Goal: Information Seeking & Learning: Understand process/instructions

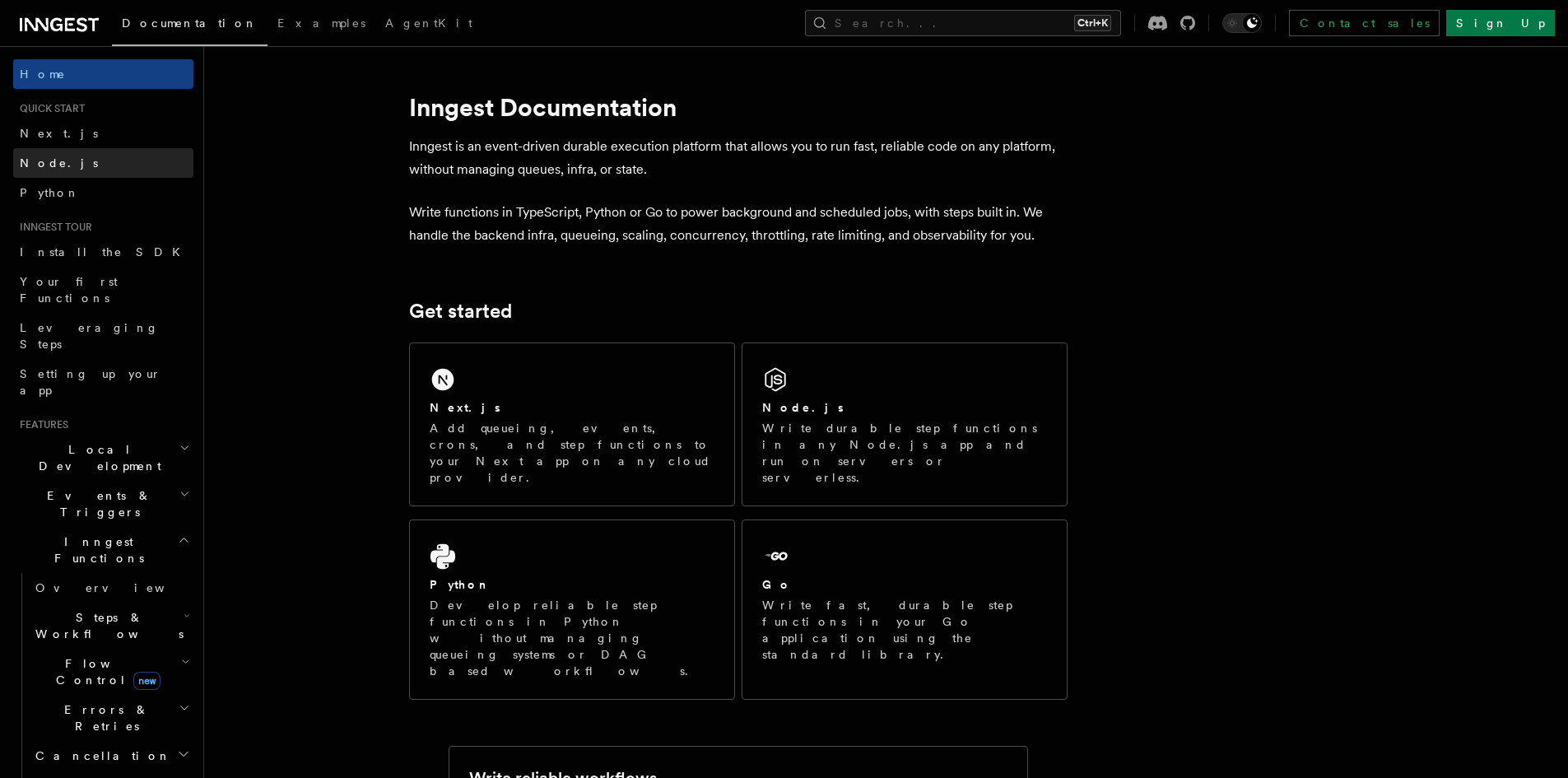
click at [27, 165] on span "Node.js" at bounding box center [59, 164] width 78 height 13
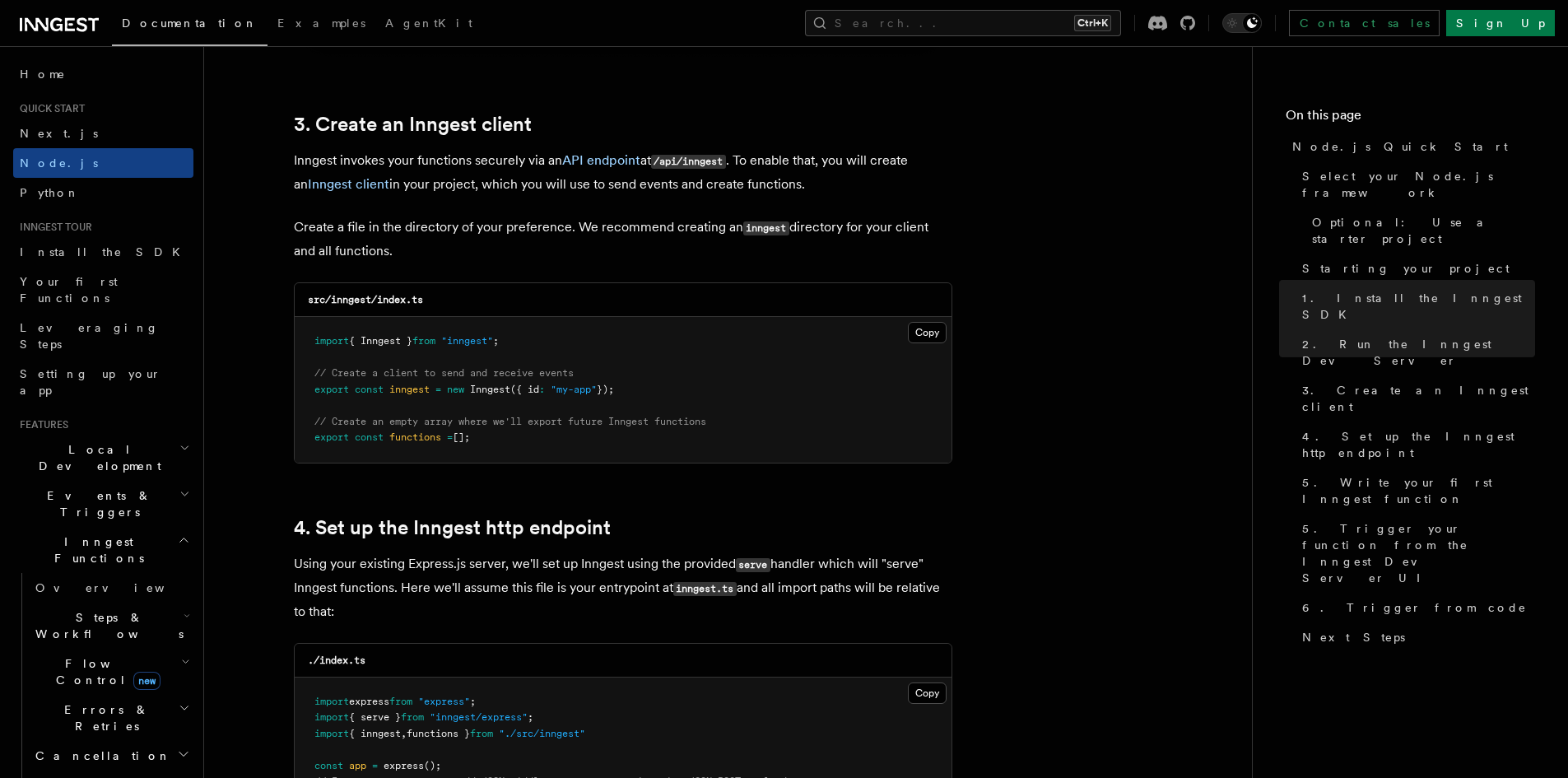
scroll to position [2058, 0]
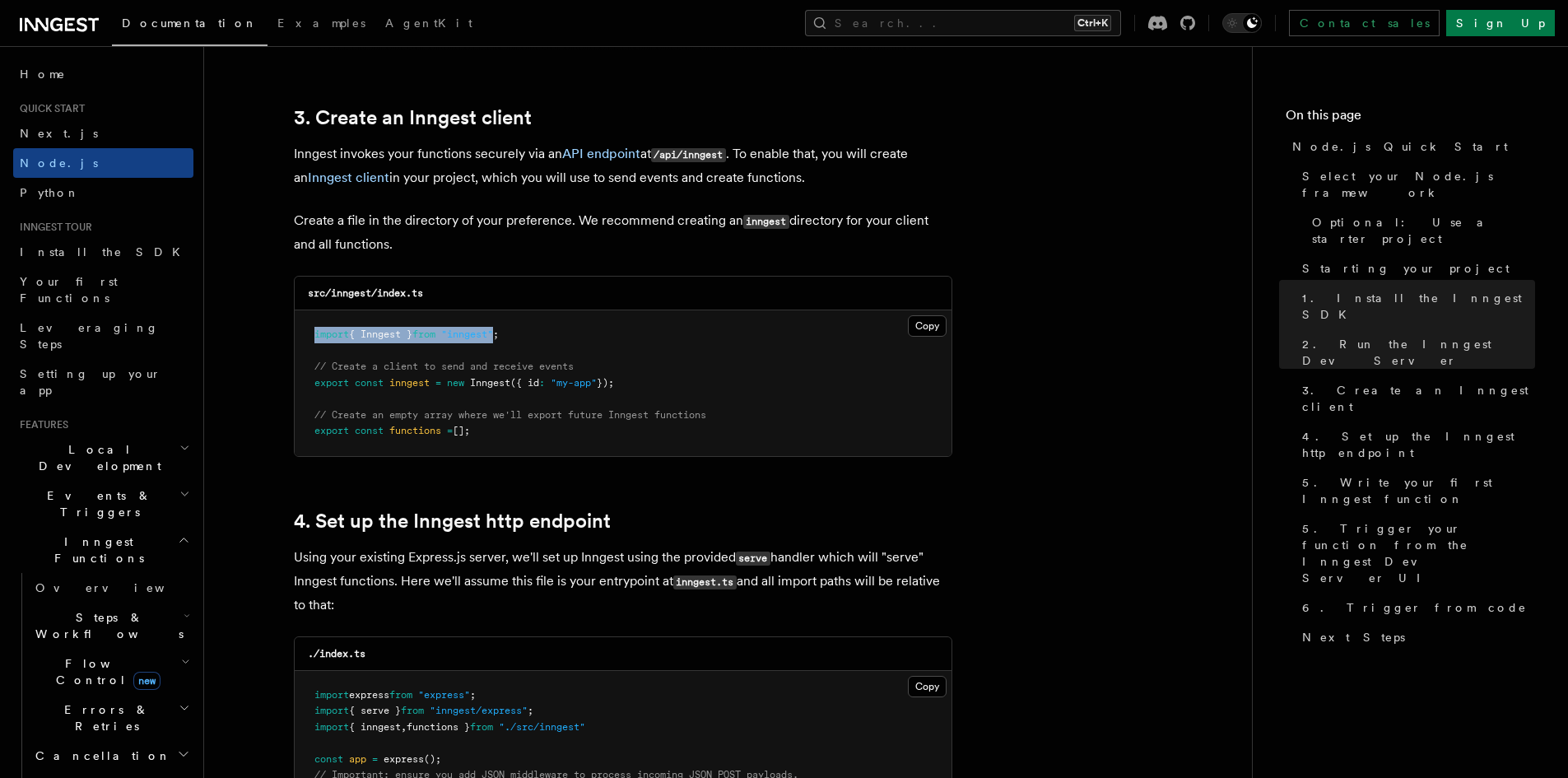
drag, startPoint x: 313, startPoint y: 330, endPoint x: 510, endPoint y: 332, distance: 197.0
click at [510, 332] on pre "import { Inngest } from "inngest" ; // Create a client to send and receive even…" at bounding box center [623, 383] width 657 height 145
copy span "import { Inngest } from "inngest""
drag, startPoint x: 316, startPoint y: 363, endPoint x: 627, endPoint y: 389, distance: 312.1
click at [627, 389] on pre "import { Inngest } from "inngest" ; // Create a client to send and receive even…" at bounding box center [623, 383] width 657 height 145
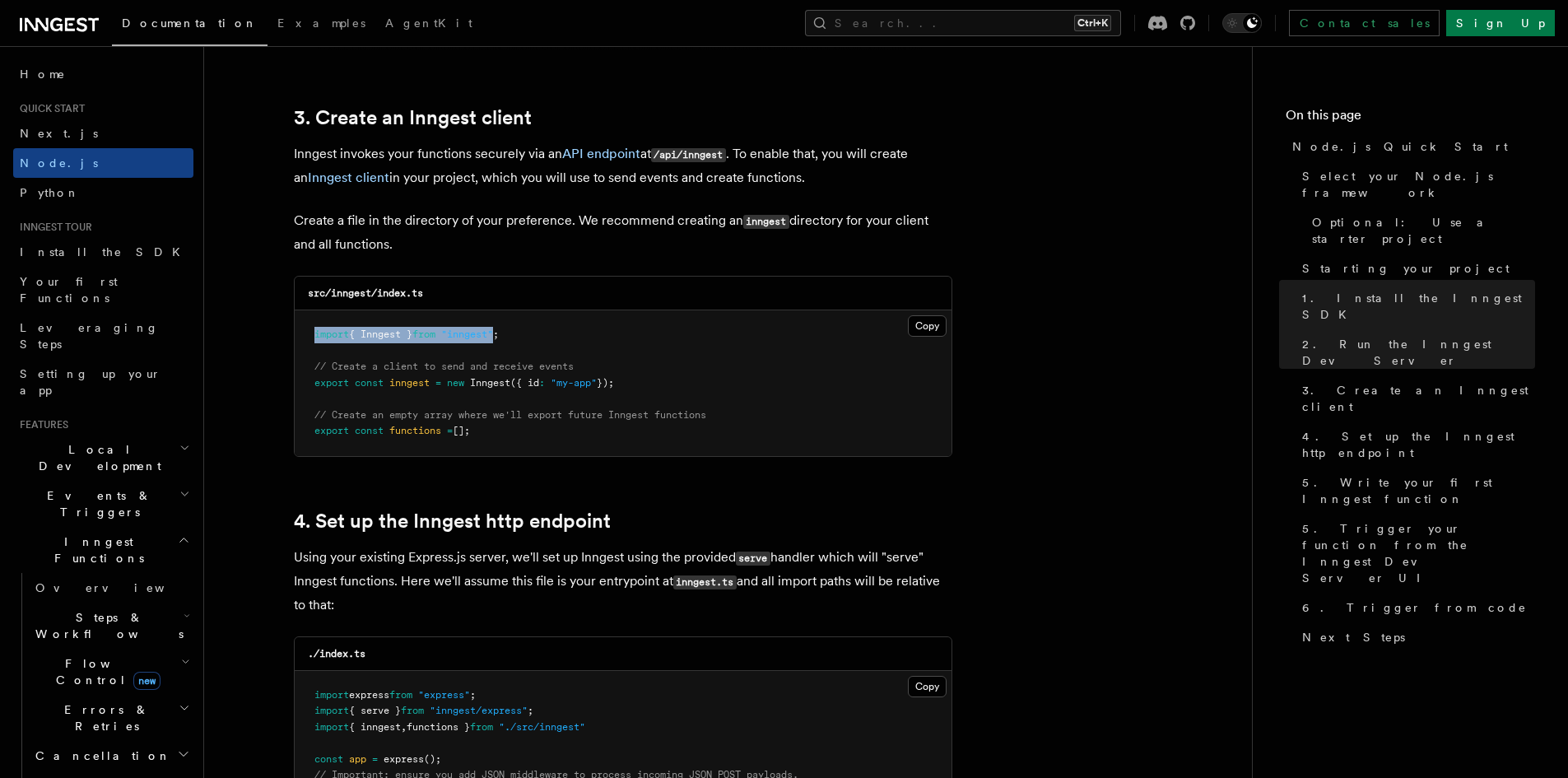
copy code "// Create a client to send and receive events export const inngest = new Innges…"
drag, startPoint x: 315, startPoint y: 413, endPoint x: 515, endPoint y: 433, distance: 201.0
click at [515, 433] on pre "import { Inngest } from "inngest" ; // Create a client to send and receive even…" at bounding box center [623, 383] width 657 height 145
copy code "// Create an empty array where we'll export future Inngest functions export con…"
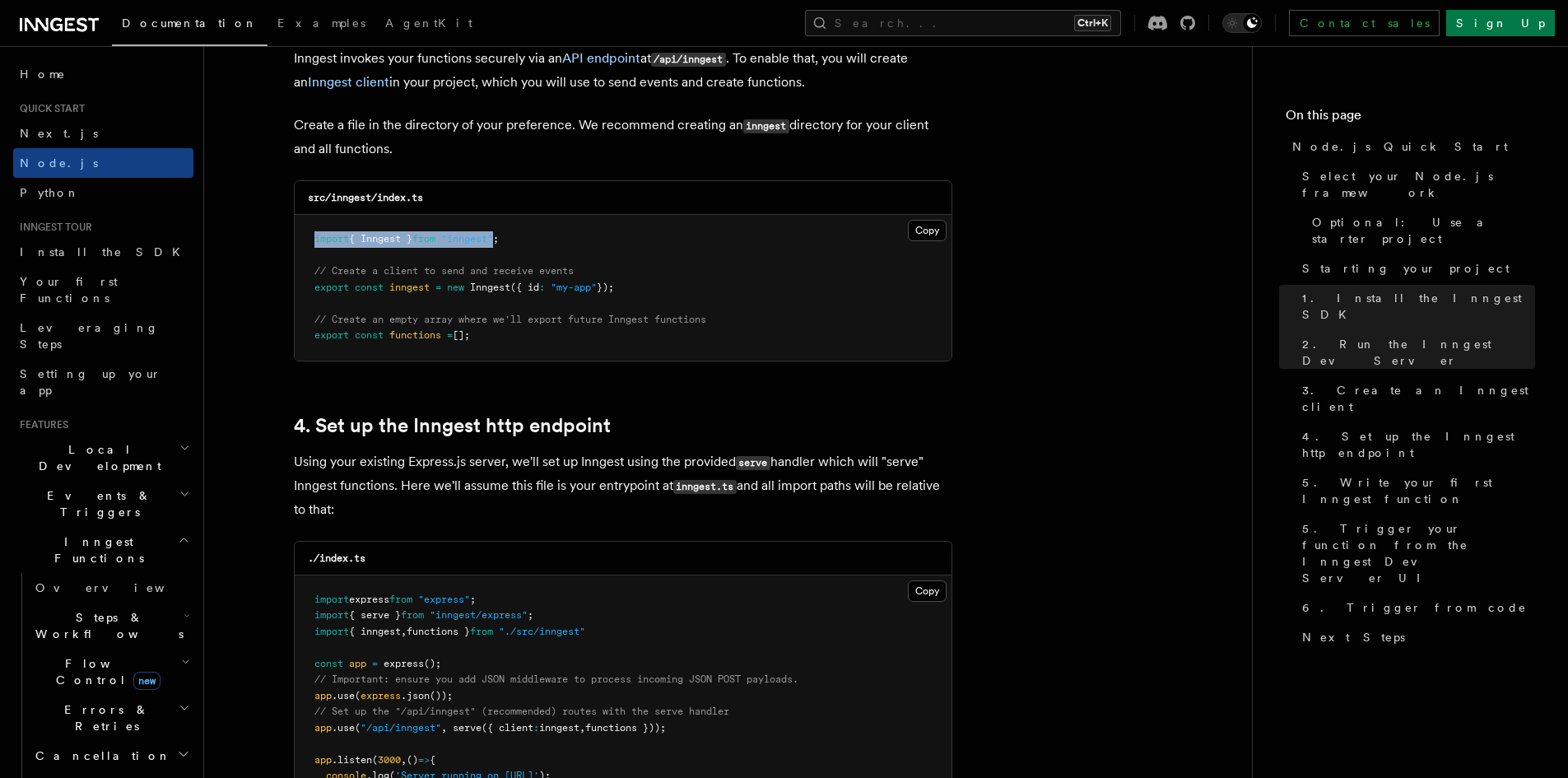
scroll to position [2471, 0]
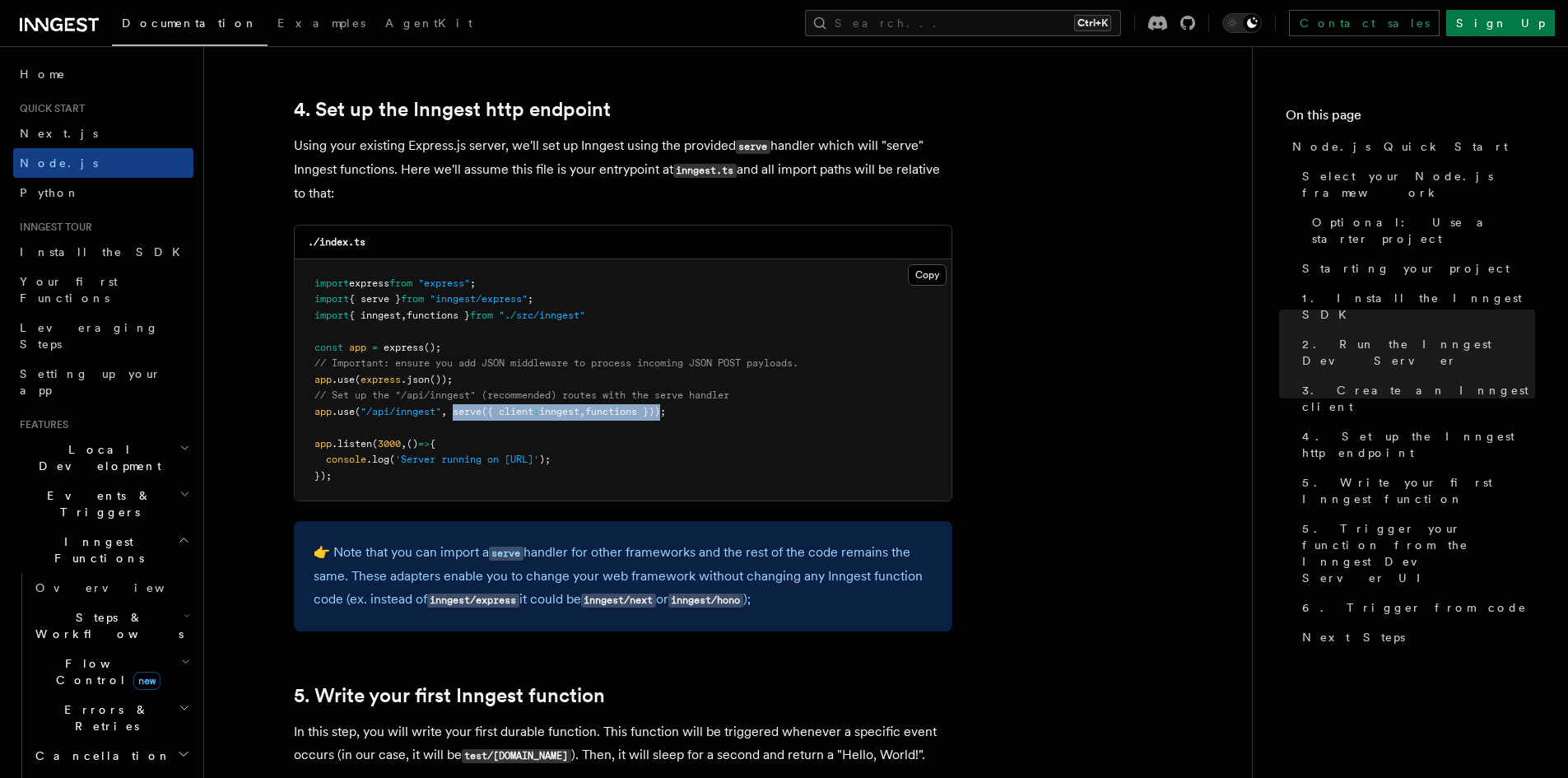
drag, startPoint x: 456, startPoint y: 411, endPoint x: 675, endPoint y: 411, distance: 219.0
click at [666, 411] on span "app .use ( "/api/inngest" , serve ({ client : inngest , functions }));" at bounding box center [490, 411] width 351 height 11
copy span "serve ({ client : inngest , functions })"
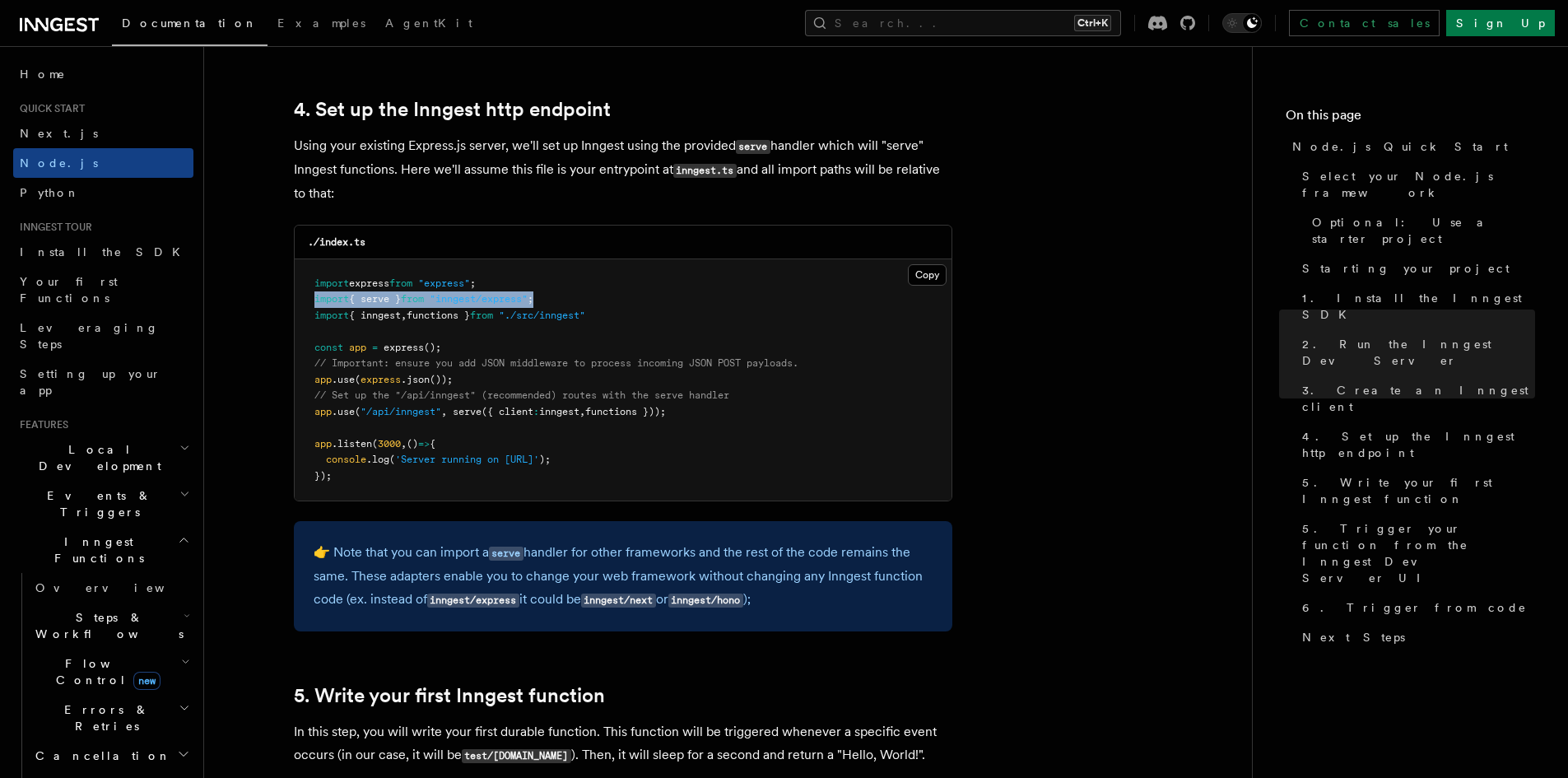
drag, startPoint x: 315, startPoint y: 299, endPoint x: 554, endPoint y: 298, distance: 239.0
click at [554, 298] on pre "import express from "express" ; import { serve } from "inngest/express" ; impor…" at bounding box center [623, 380] width 657 height 242
copy span "import { serve } from "inngest/express" ;"
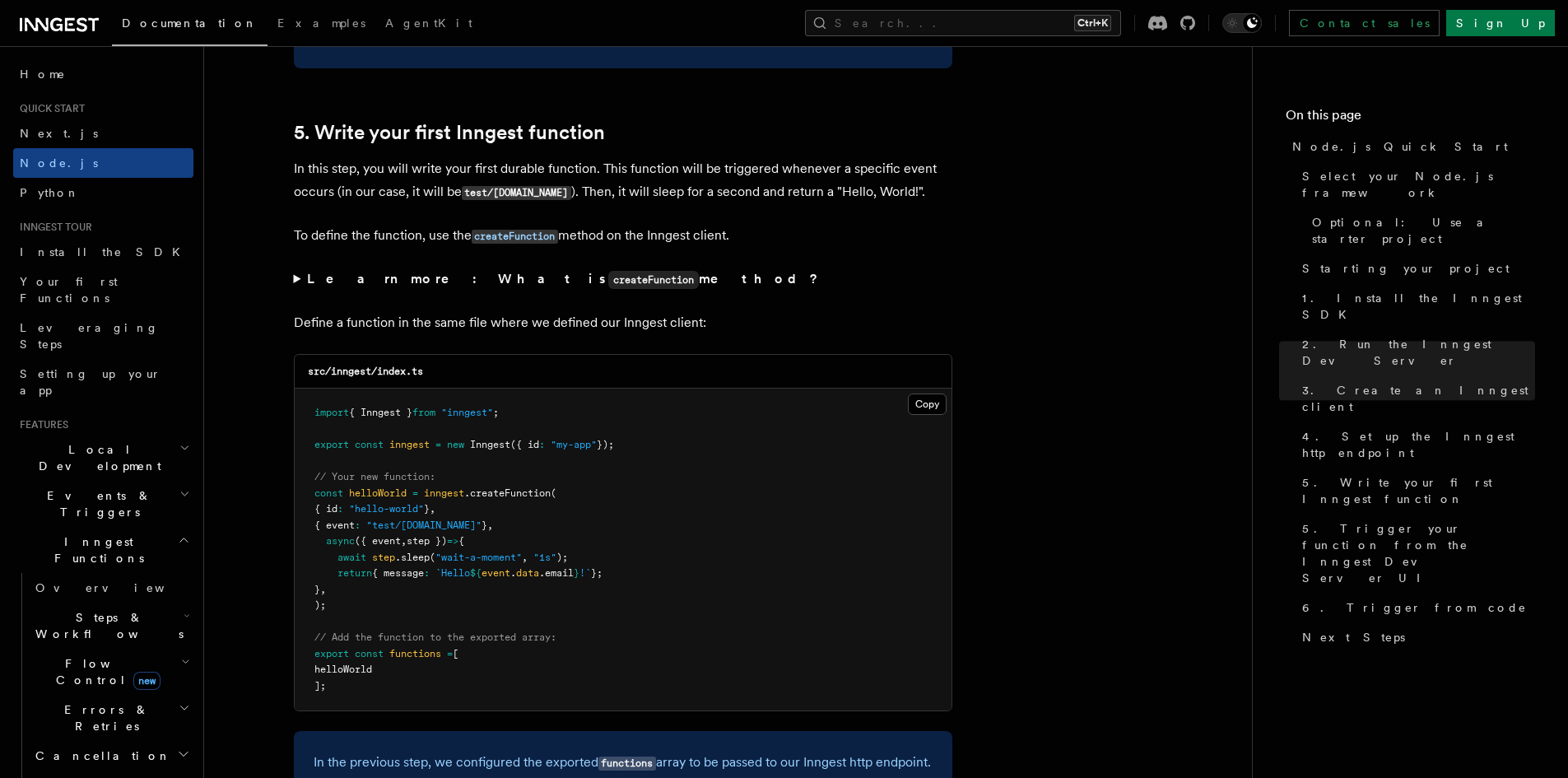
scroll to position [3212, 0]
